Goal: Task Accomplishment & Management: Use online tool/utility

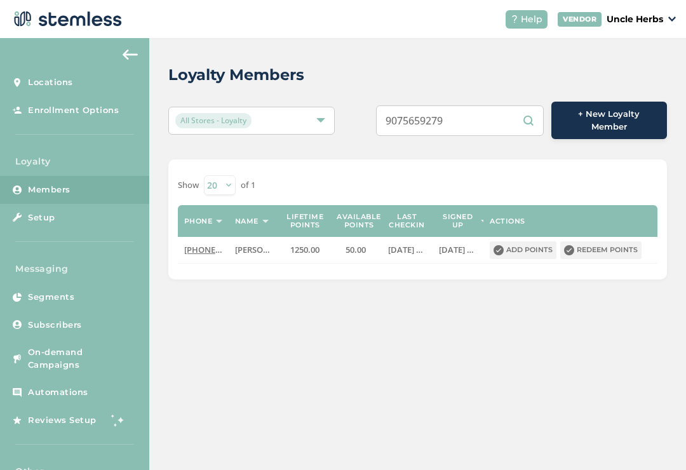
click at [484, 120] on input "9075659279" at bounding box center [460, 120] width 168 height 30
click at [487, 126] on input "9075659279" at bounding box center [460, 120] width 168 height 30
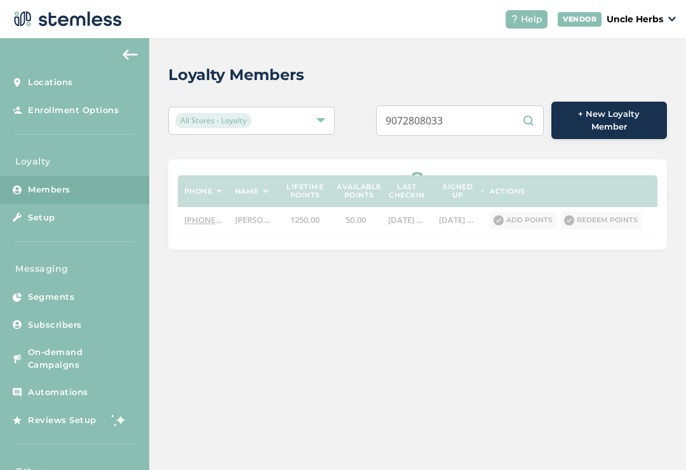
click at [489, 126] on input "9072808033" at bounding box center [460, 120] width 168 height 30
click at [485, 126] on input "9072808033" at bounding box center [460, 120] width 168 height 30
type input "9072808033"
click at [444, 65] on div "Loyalty Members" at bounding box center [412, 75] width 489 height 23
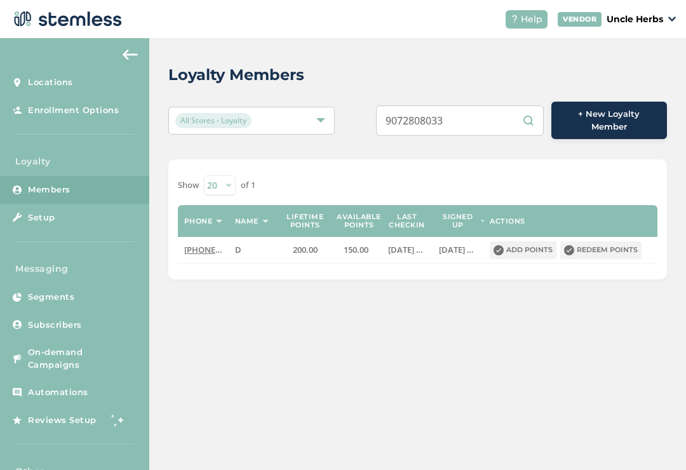
click at [595, 241] on button "Redeem points" at bounding box center [600, 250] width 81 height 18
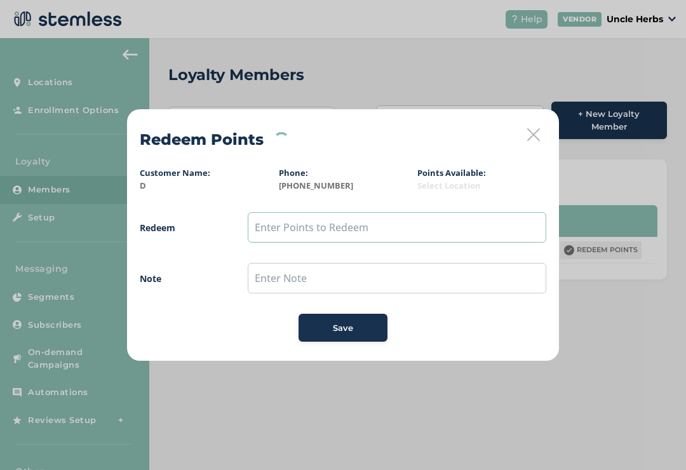
click at [433, 222] on input "text" at bounding box center [397, 227] width 299 height 30
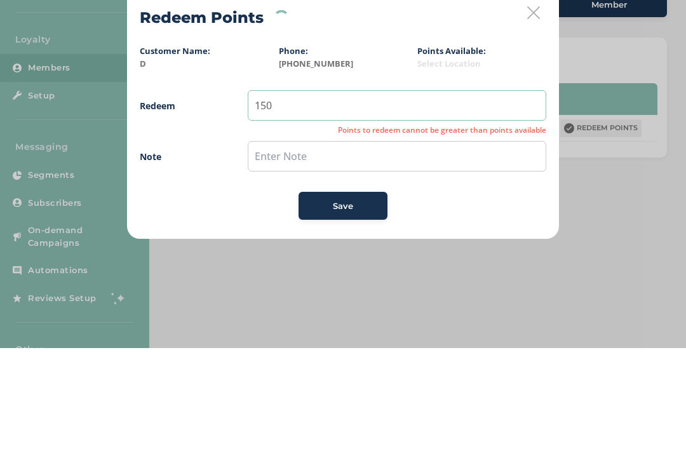
type input "150"
click at [428, 263] on input "text" at bounding box center [397, 278] width 299 height 30
type input "Loyalty 15$ off"
click at [347, 314] on button "Save" at bounding box center [343, 328] width 89 height 28
